Goal: Check status: Check status

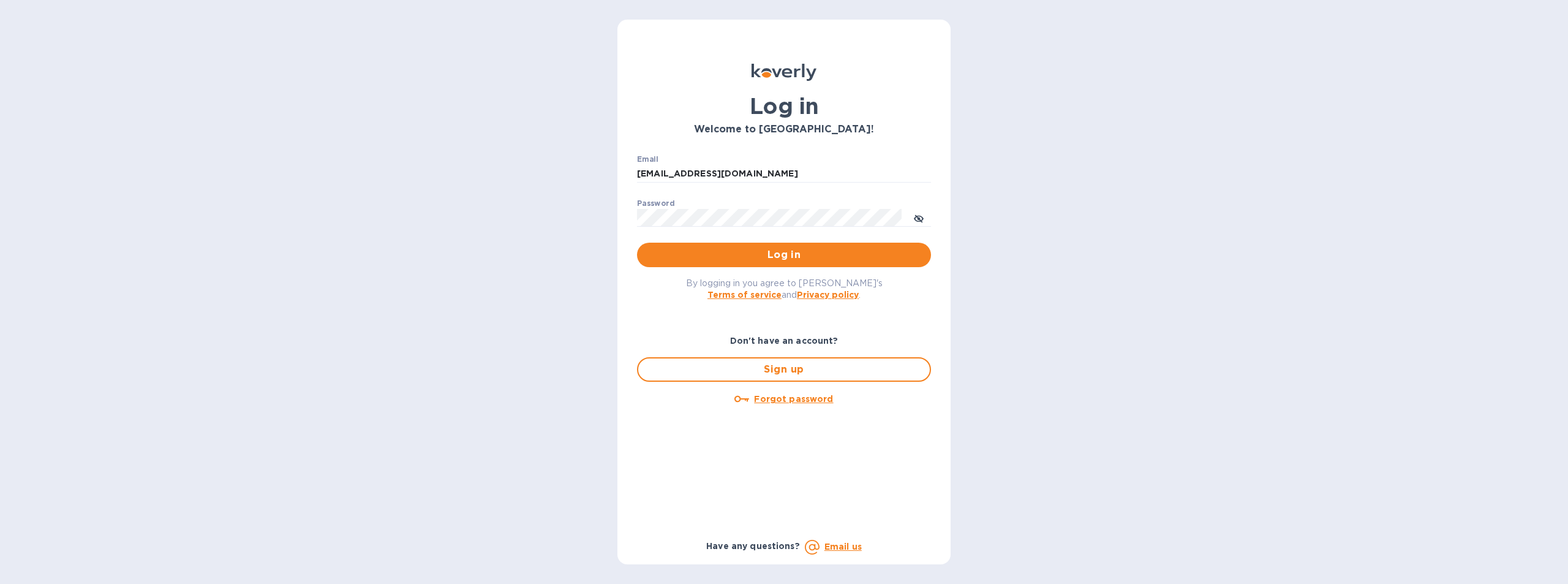
click at [772, 247] on button "Log in" at bounding box center [783, 254] width 294 height 25
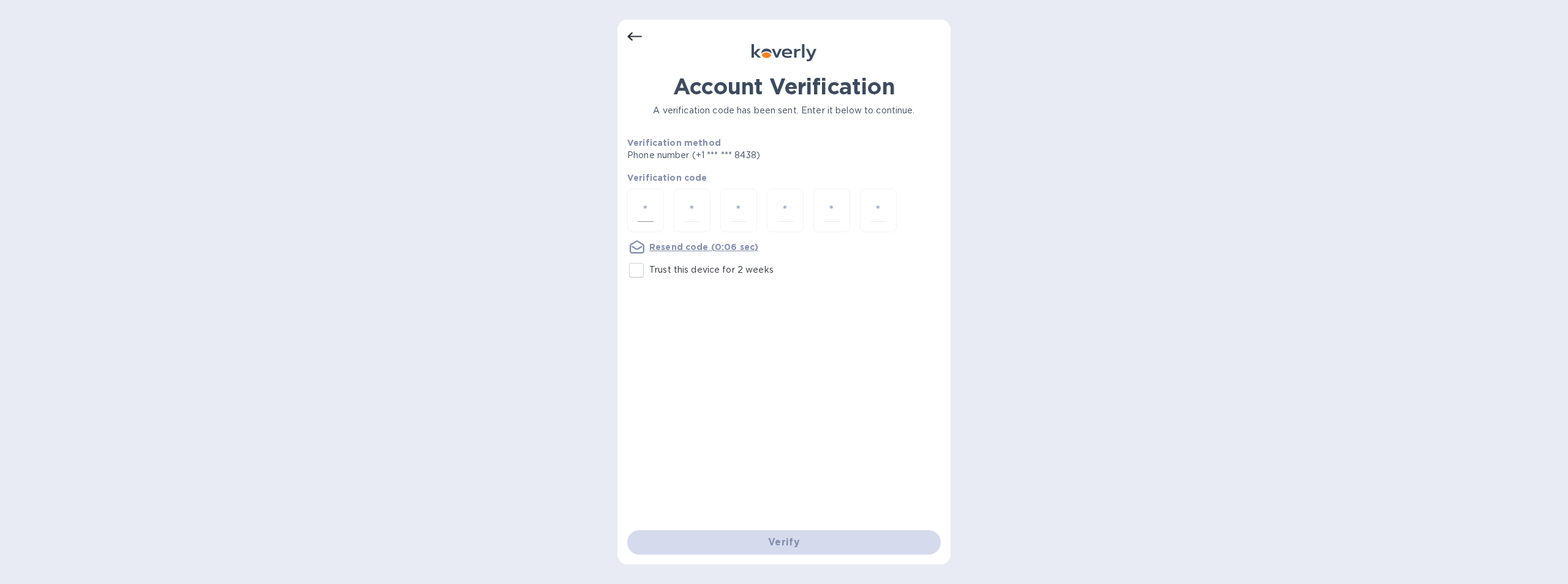
click at [649, 208] on input "number" at bounding box center [645, 210] width 16 height 23
type input "7"
type input "3"
type input "6"
type input "2"
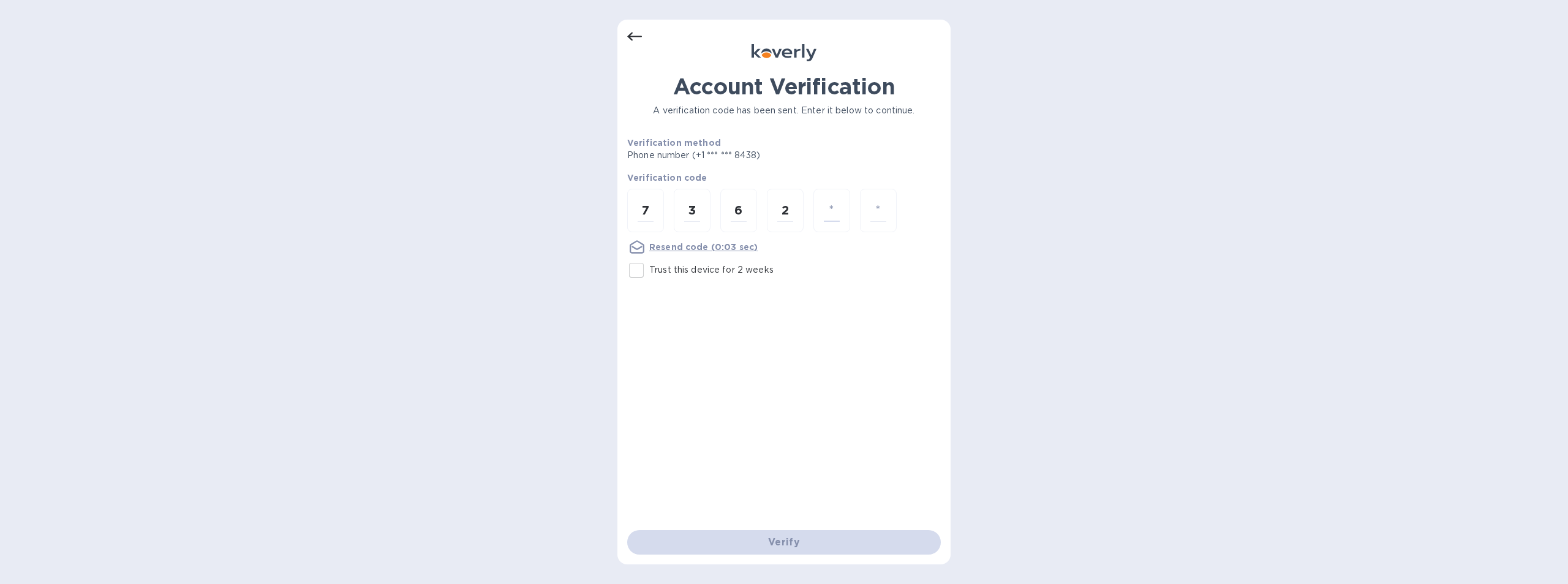
type input "2"
type input "5"
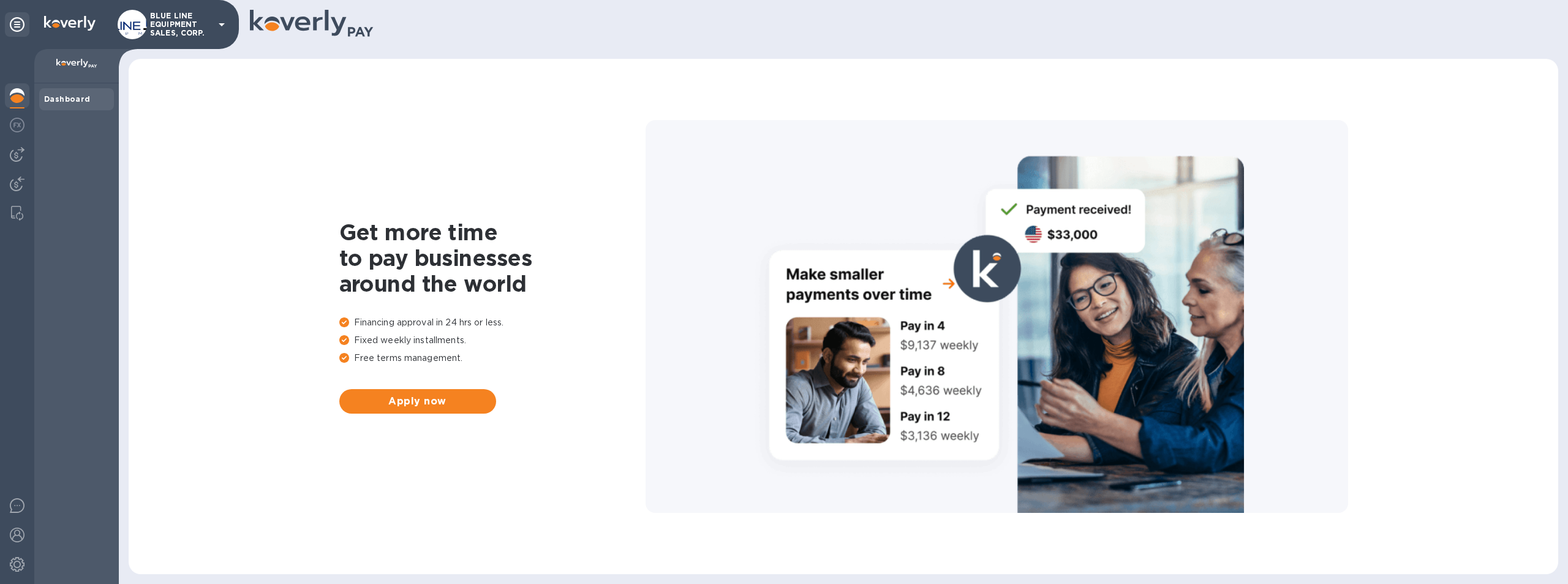
click at [176, 29] on p "BLUE LINE EQUIPMENT SALES, CORP." at bounding box center [181, 25] width 61 height 26
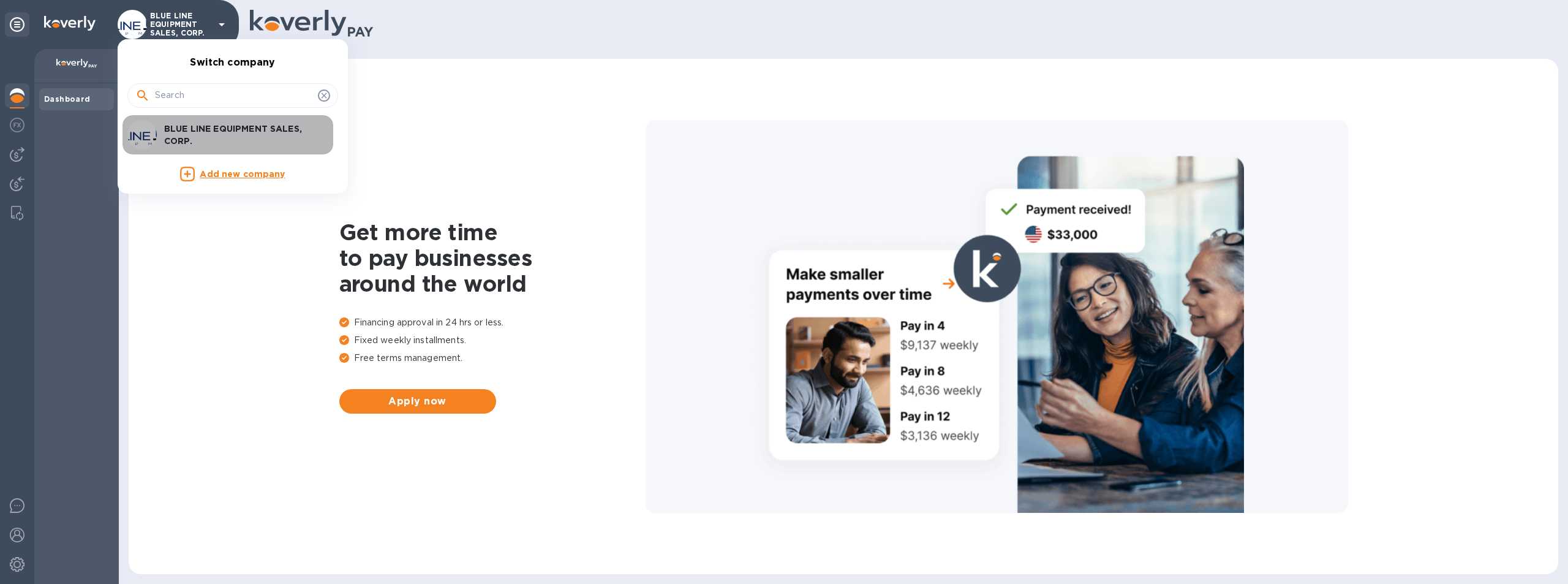
click at [239, 128] on p "BLUE LINE EQUIPMENT SALES, CORP." at bounding box center [241, 134] width 155 height 25
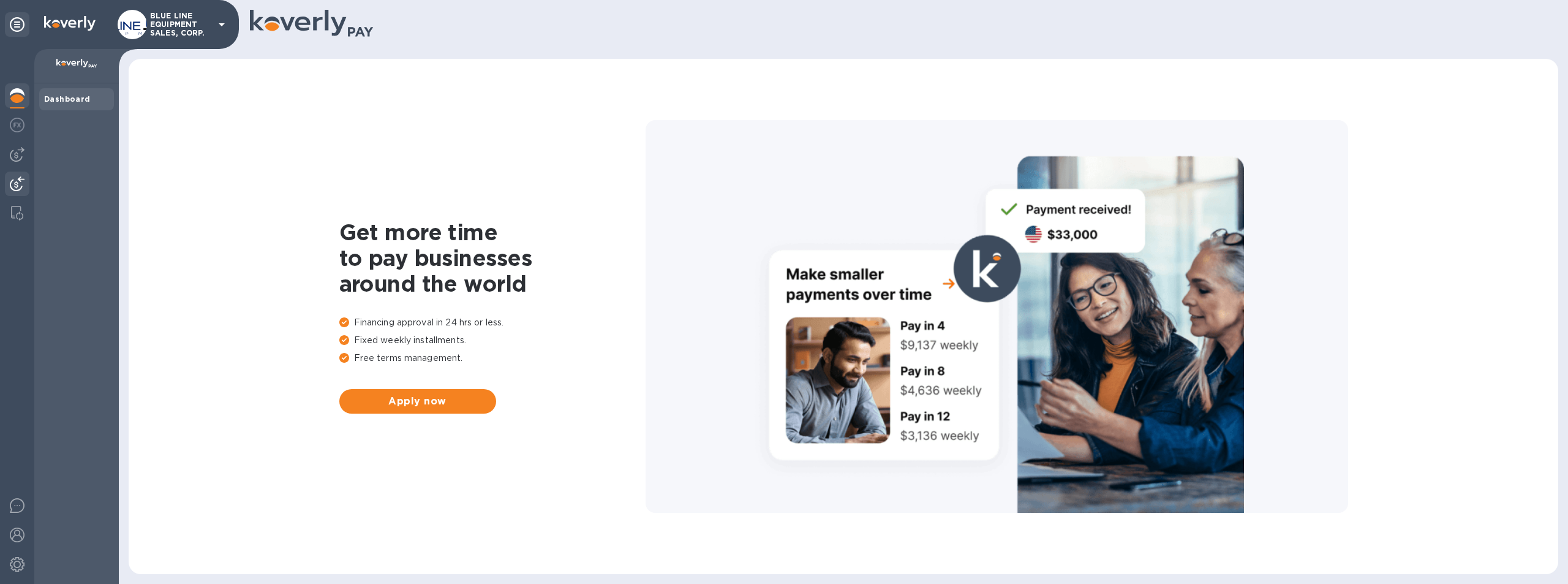
click at [16, 180] on img at bounding box center [18, 183] width 15 height 15
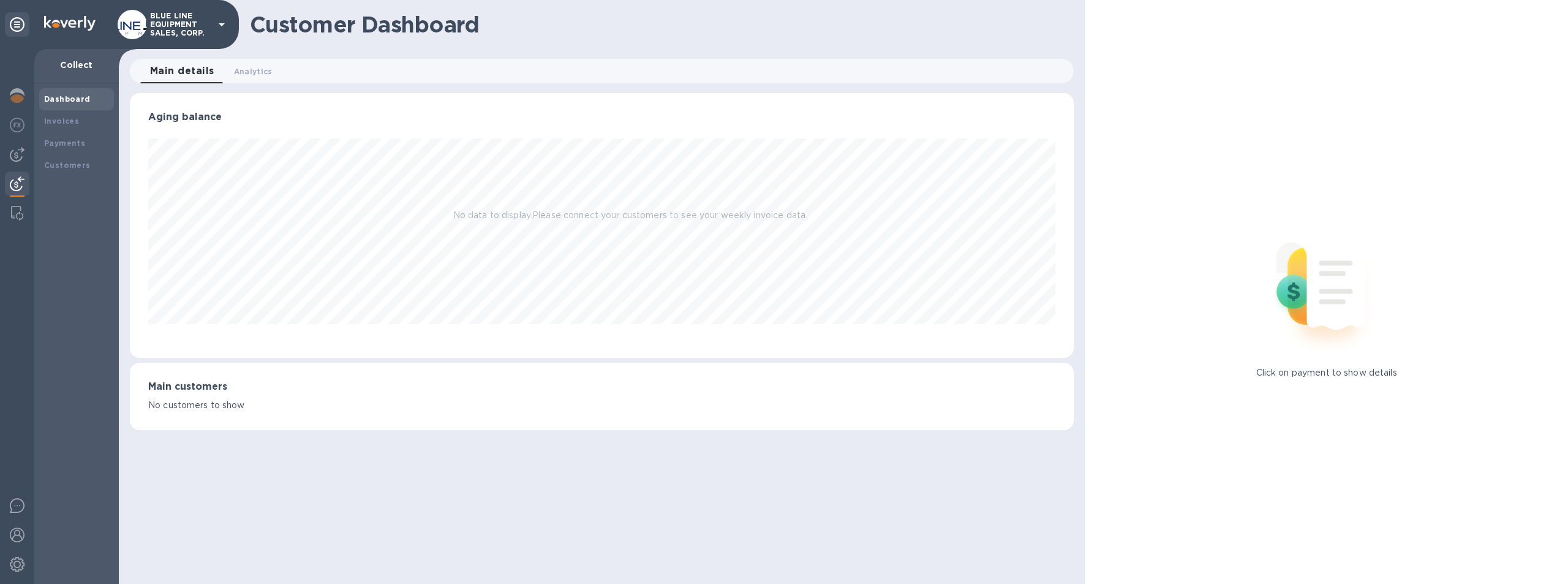
scroll to position [264, 944]
click at [66, 139] on b "Payments" at bounding box center [64, 143] width 41 height 9
